Goal: Task Accomplishment & Management: Manage account settings

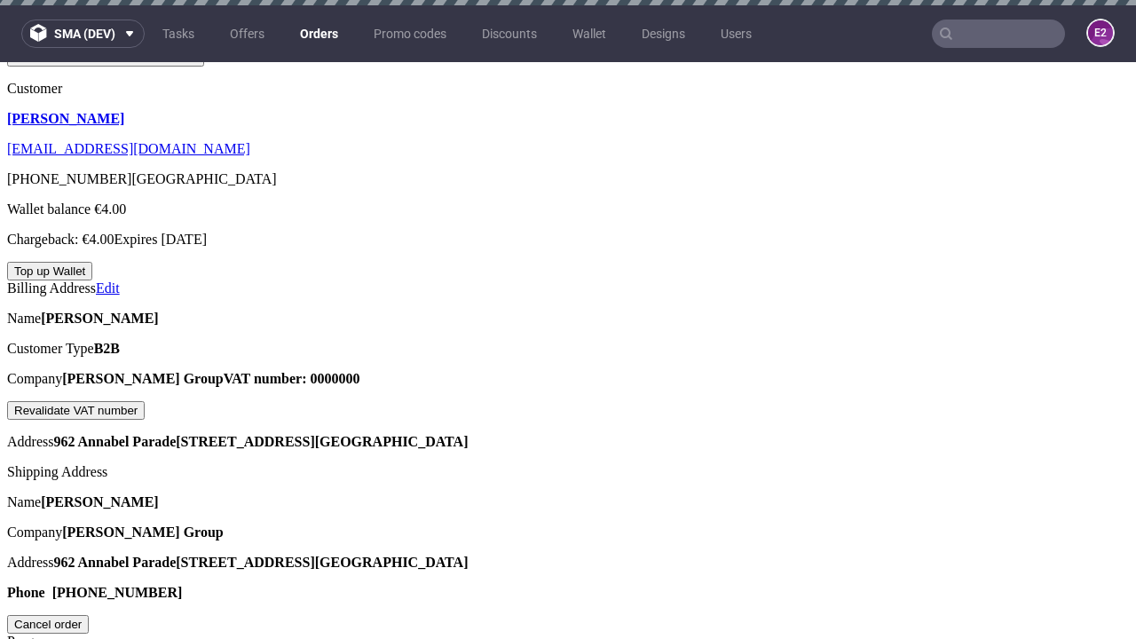
scroll to position [460, 0]
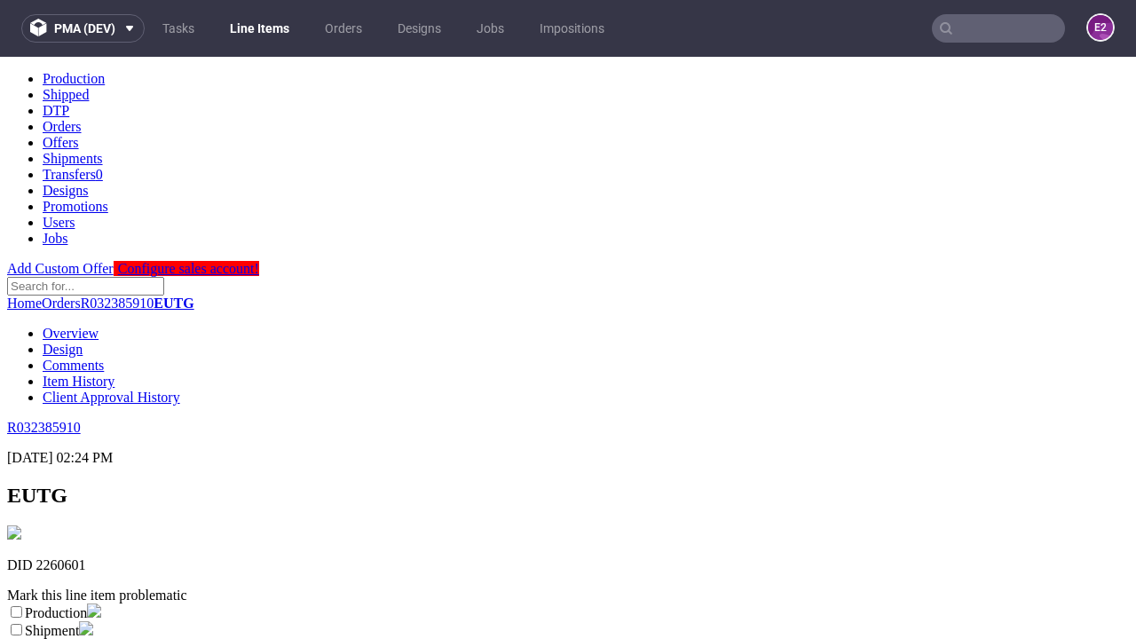
scroll to position [313, 0]
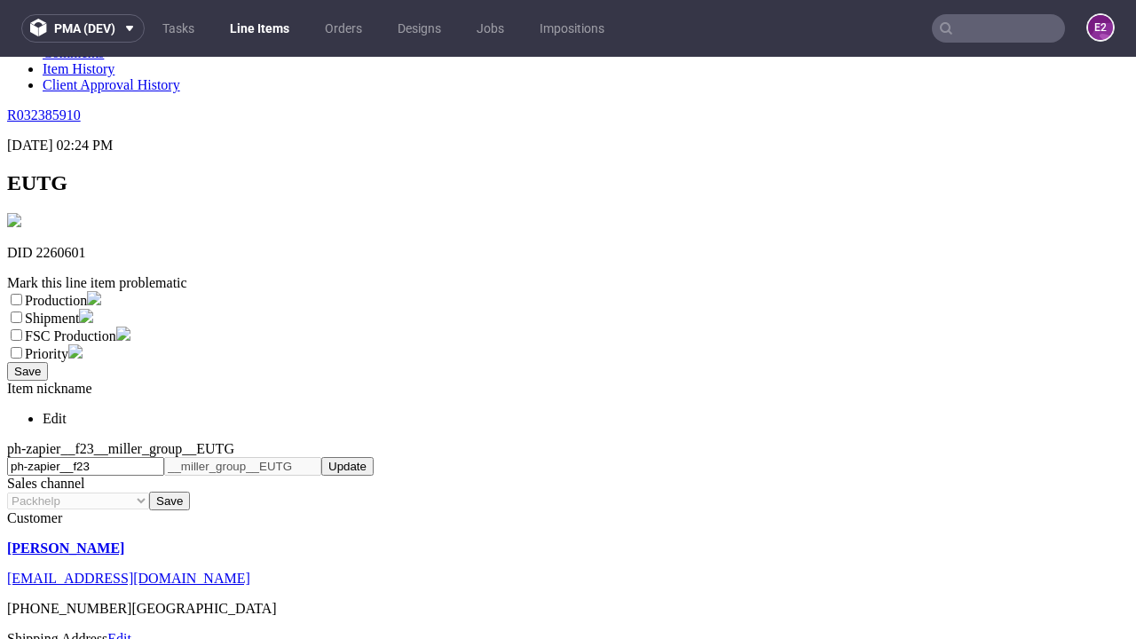
select select "dtp_ca_needed"
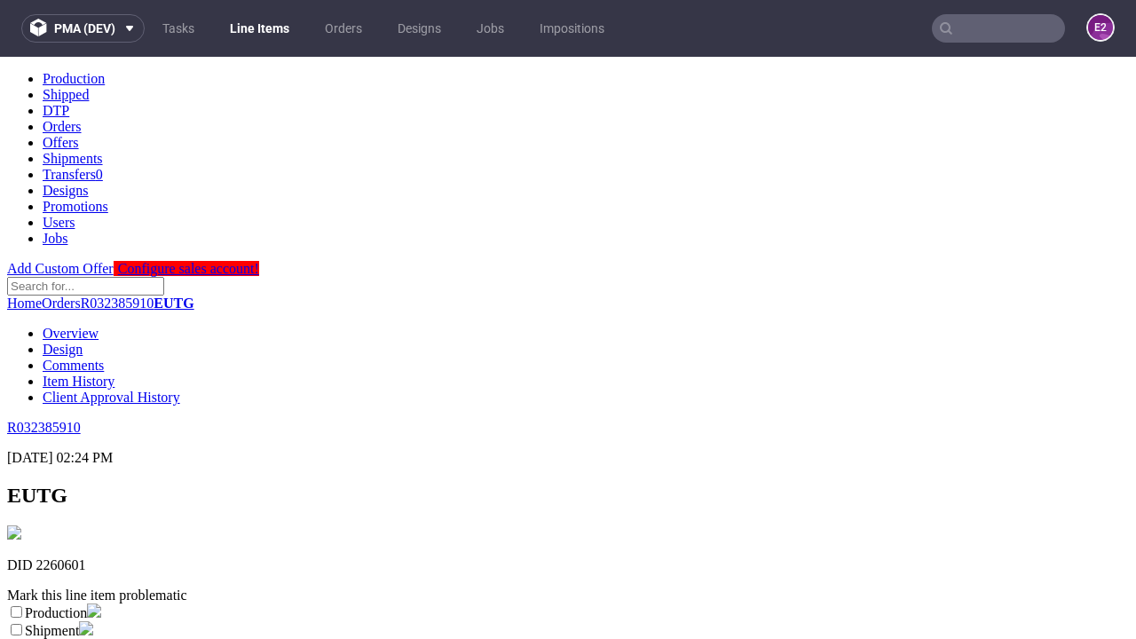
scroll to position [0, 0]
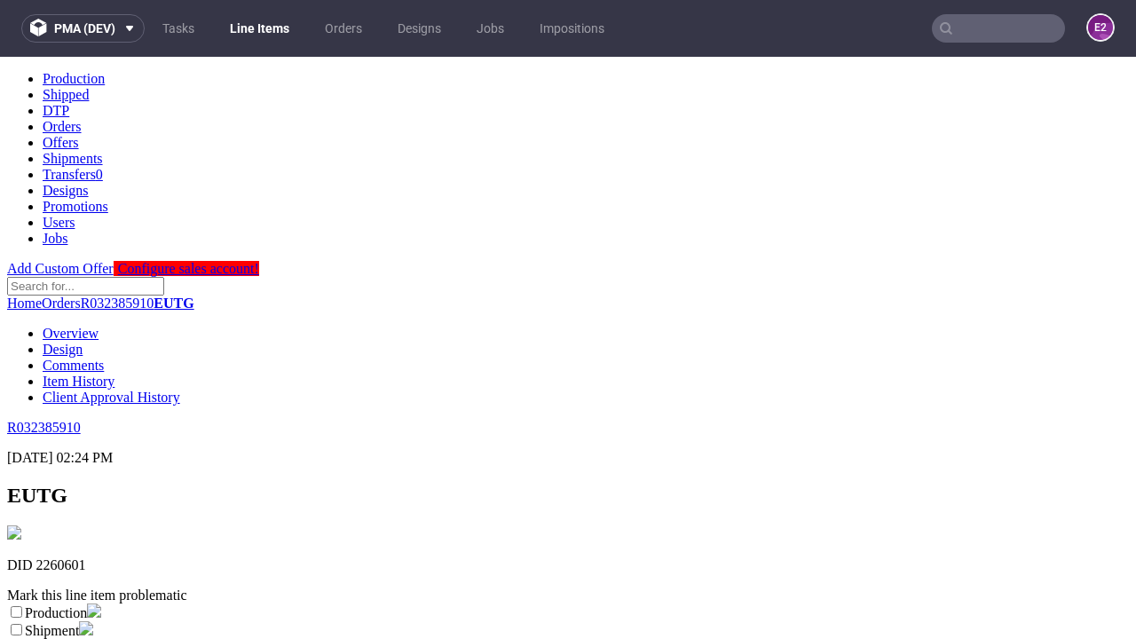
checkbox input "true"
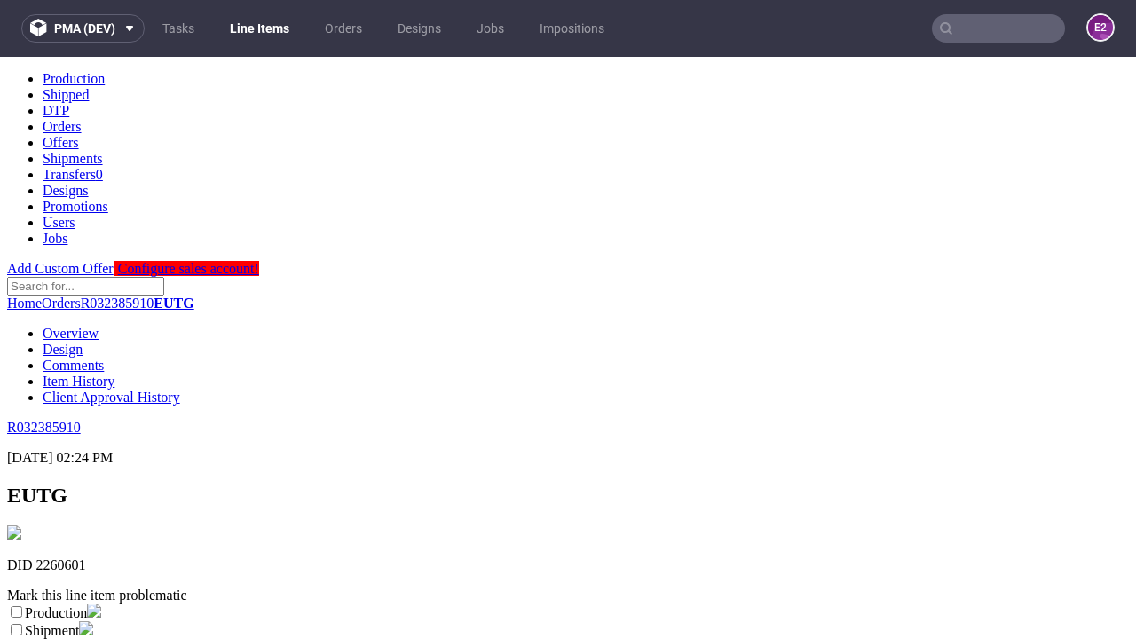
scroll to position [16, 0]
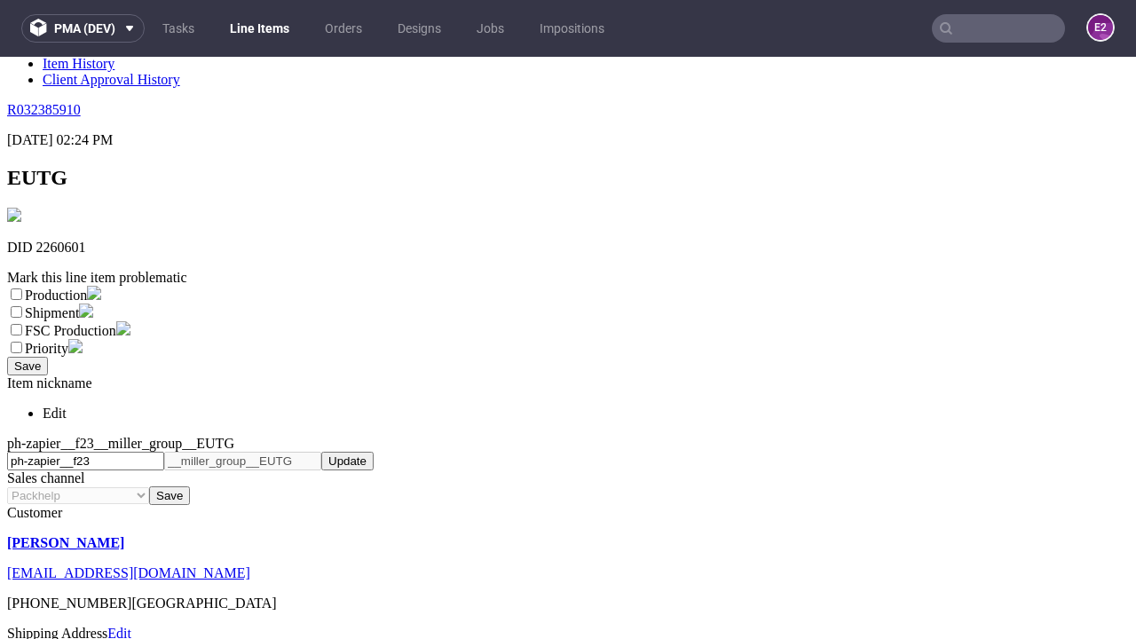
type textarea "test"
